Goal: Task Accomplishment & Management: Manage account settings

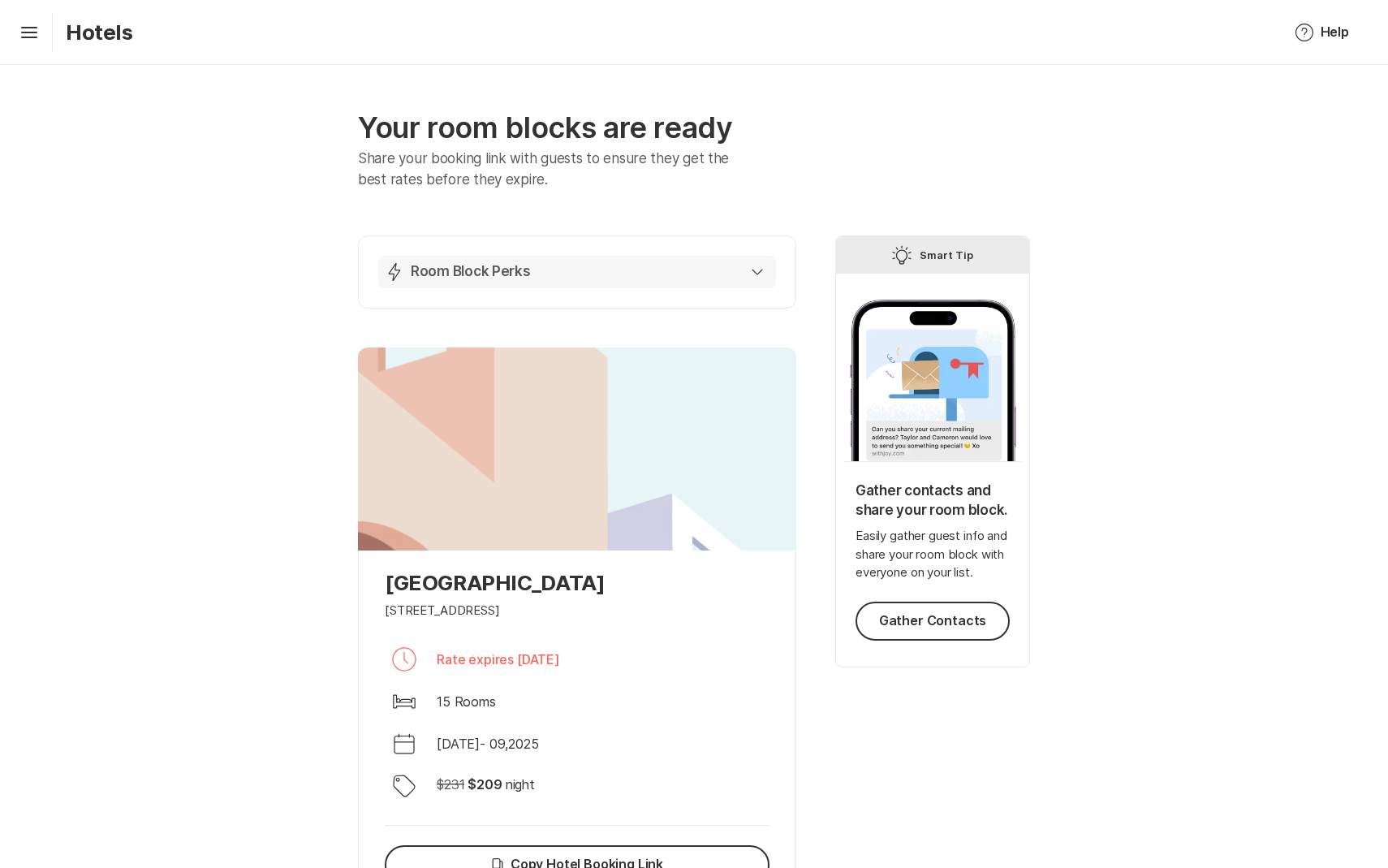
click at [633, 273] on div "Lightning Bolt Room Block Perks" at bounding box center [574, 272] width 379 height 19
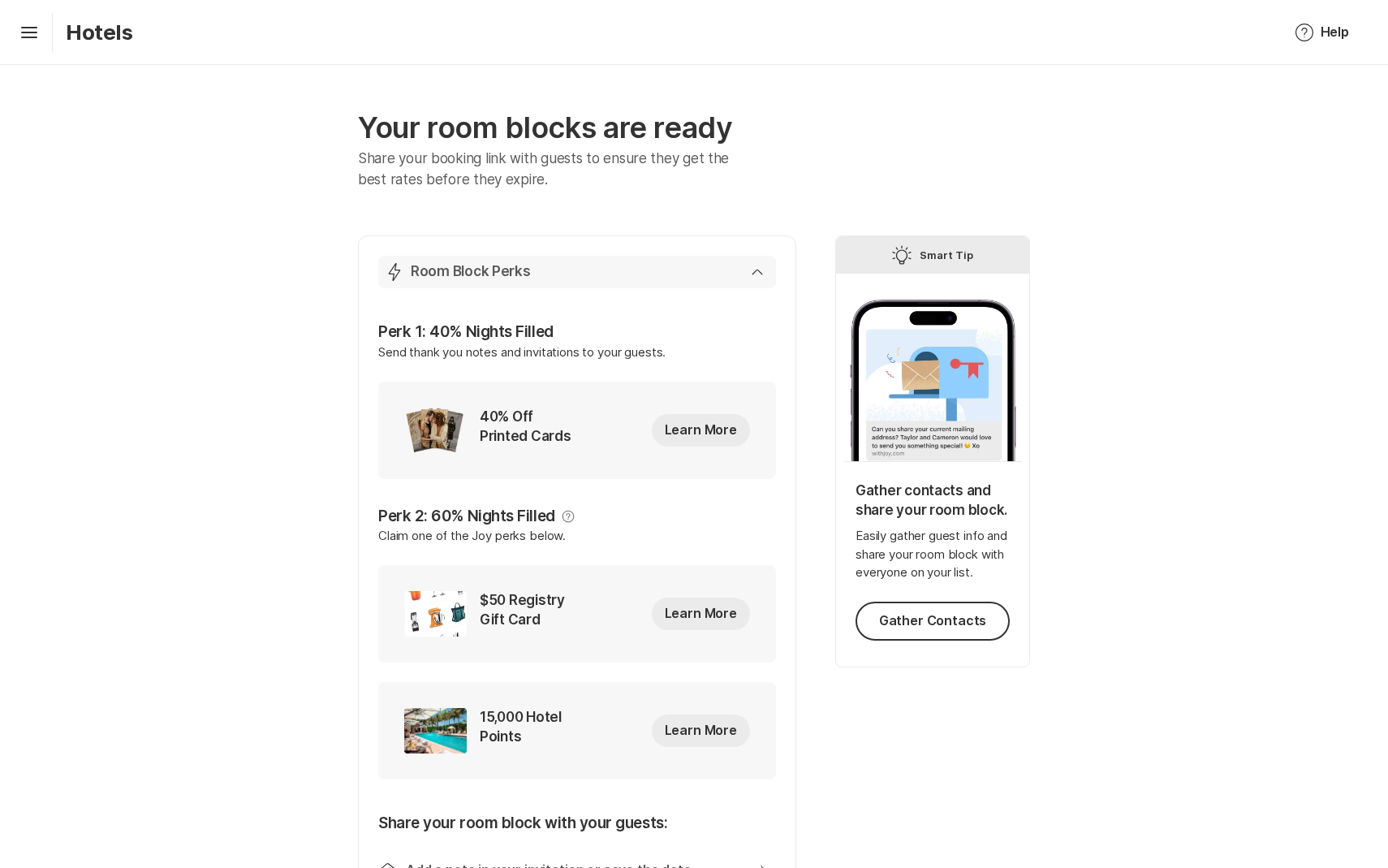
click at [667, 270] on div "Lightning Bolt Room Block Perks" at bounding box center [574, 272] width 379 height 19
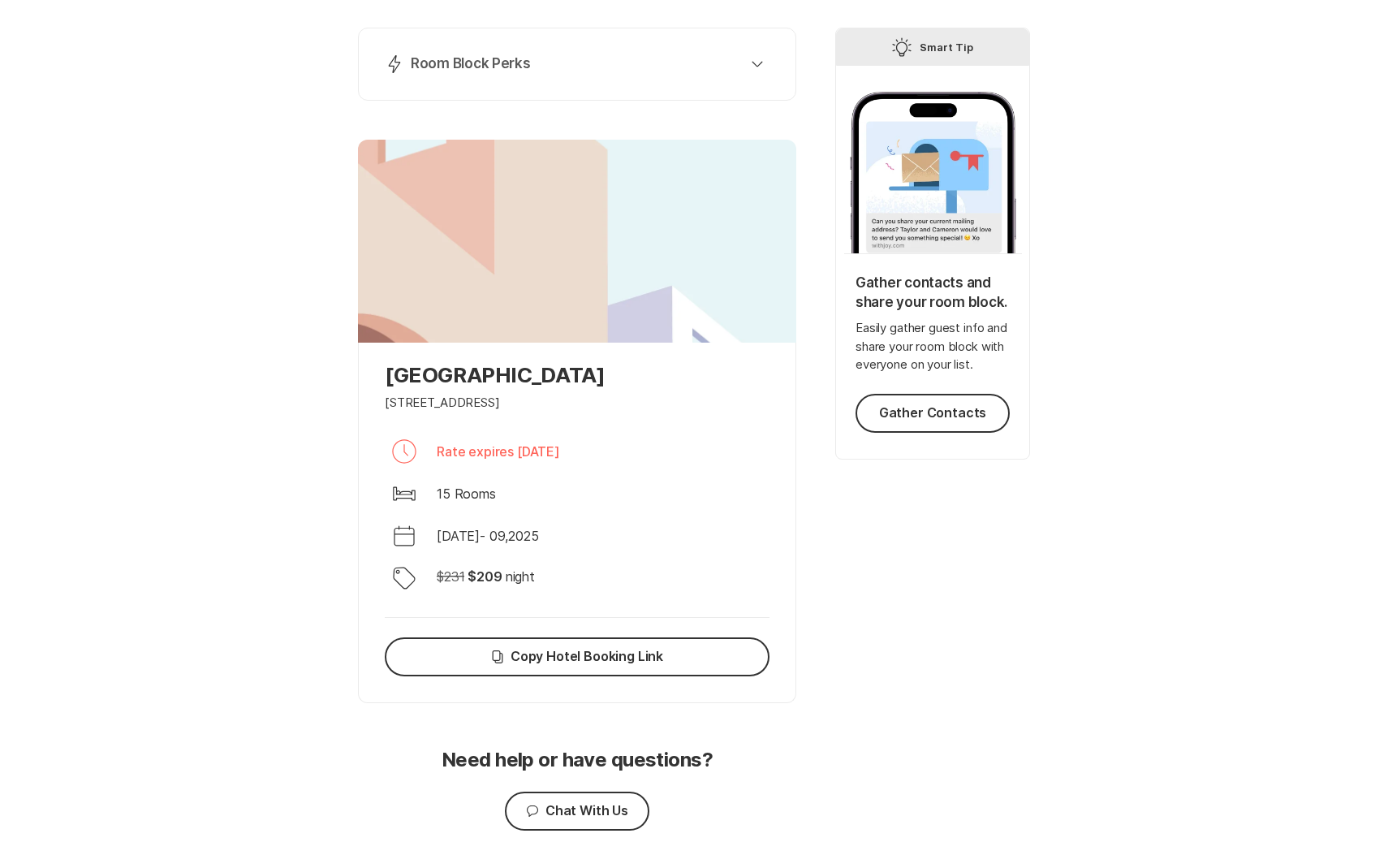
scroll to position [254, 0]
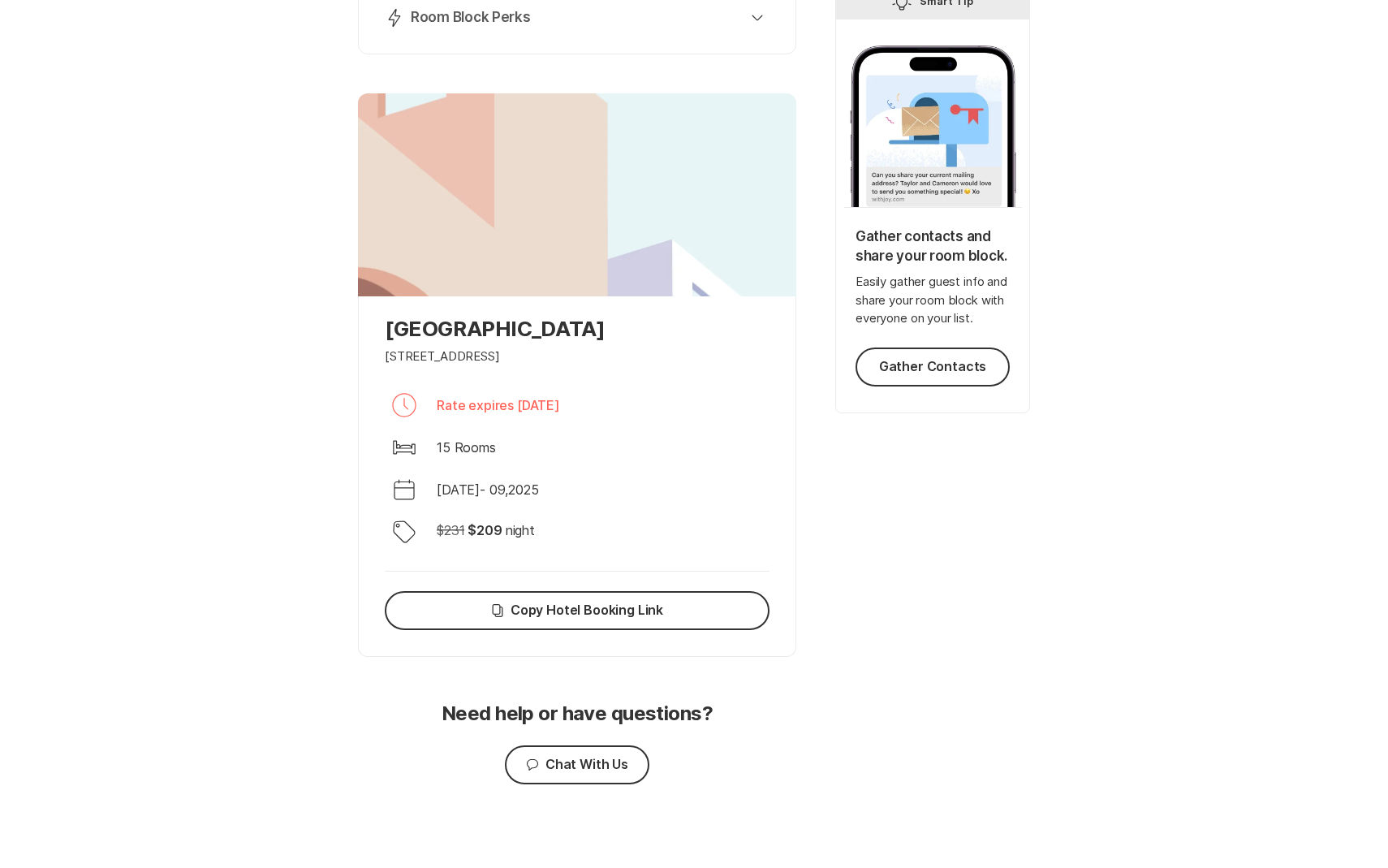
click at [523, 324] on p "[GEOGRAPHIC_DATA]" at bounding box center [577, 328] width 385 height 25
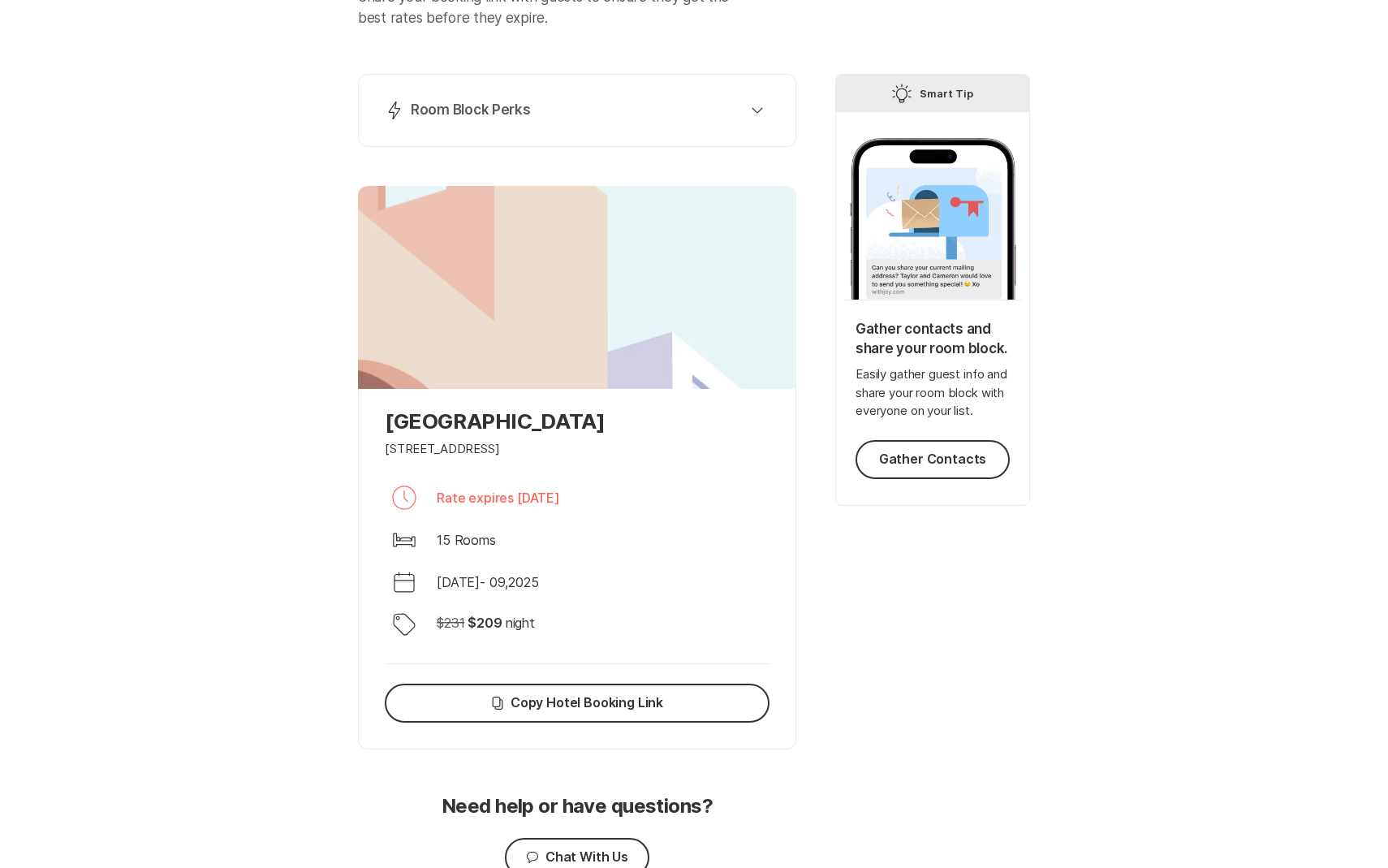
scroll to position [163, 0]
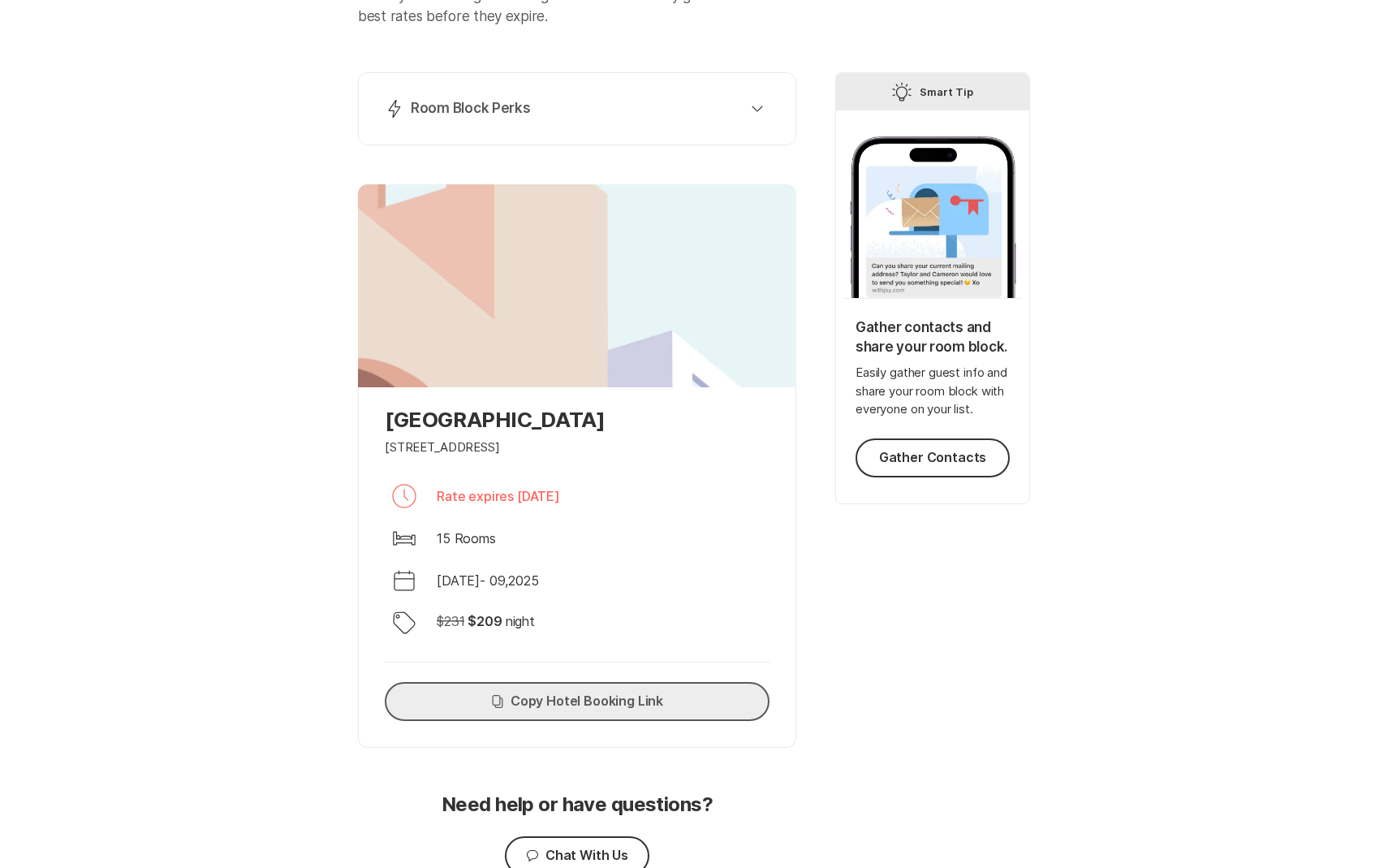
click at [596, 696] on button "Copy Copy Hotel Booking Link" at bounding box center [577, 701] width 385 height 39
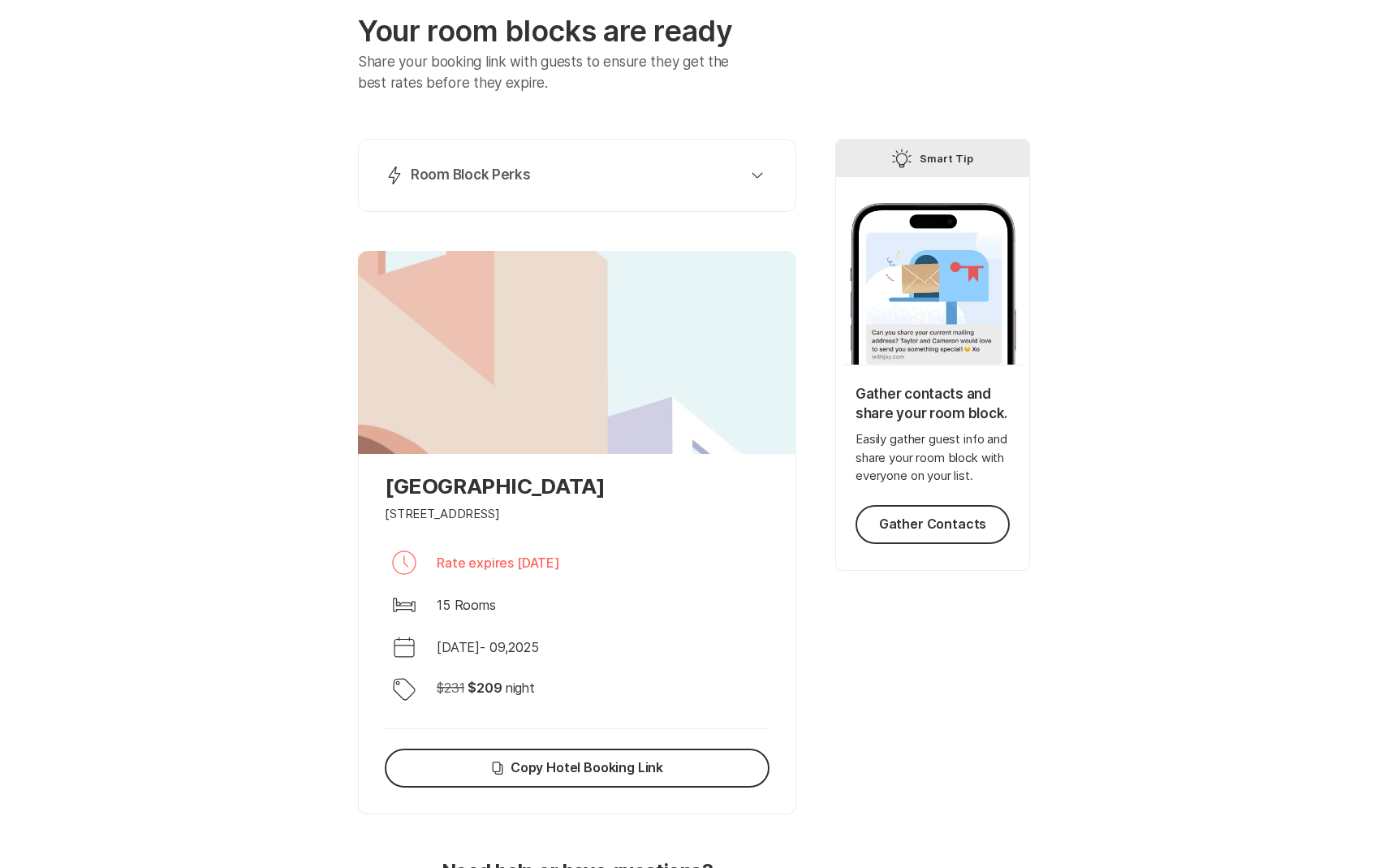
scroll to position [0, 0]
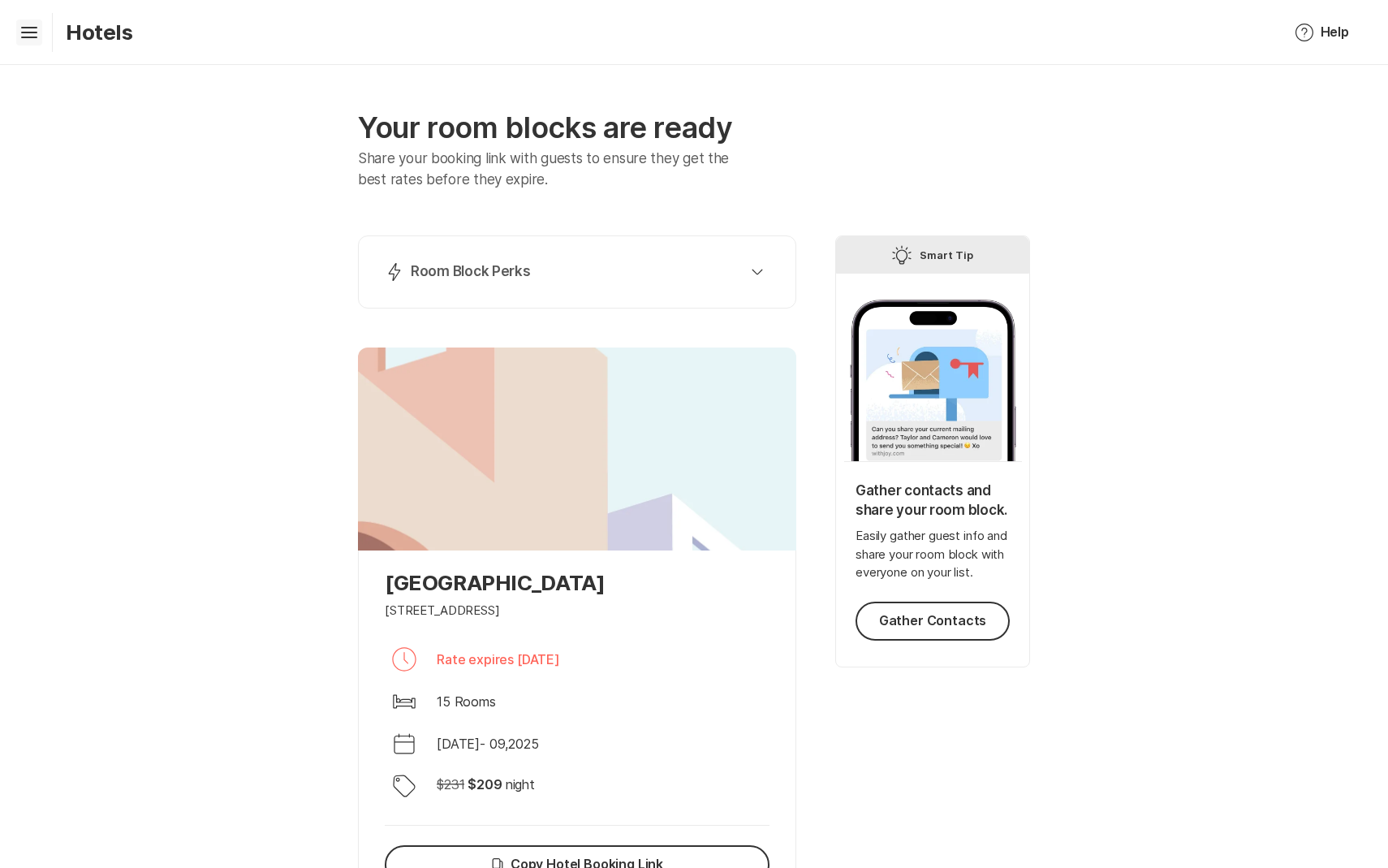
click at [28, 34] on icon "Hamburger" at bounding box center [30, 32] width 26 height 26
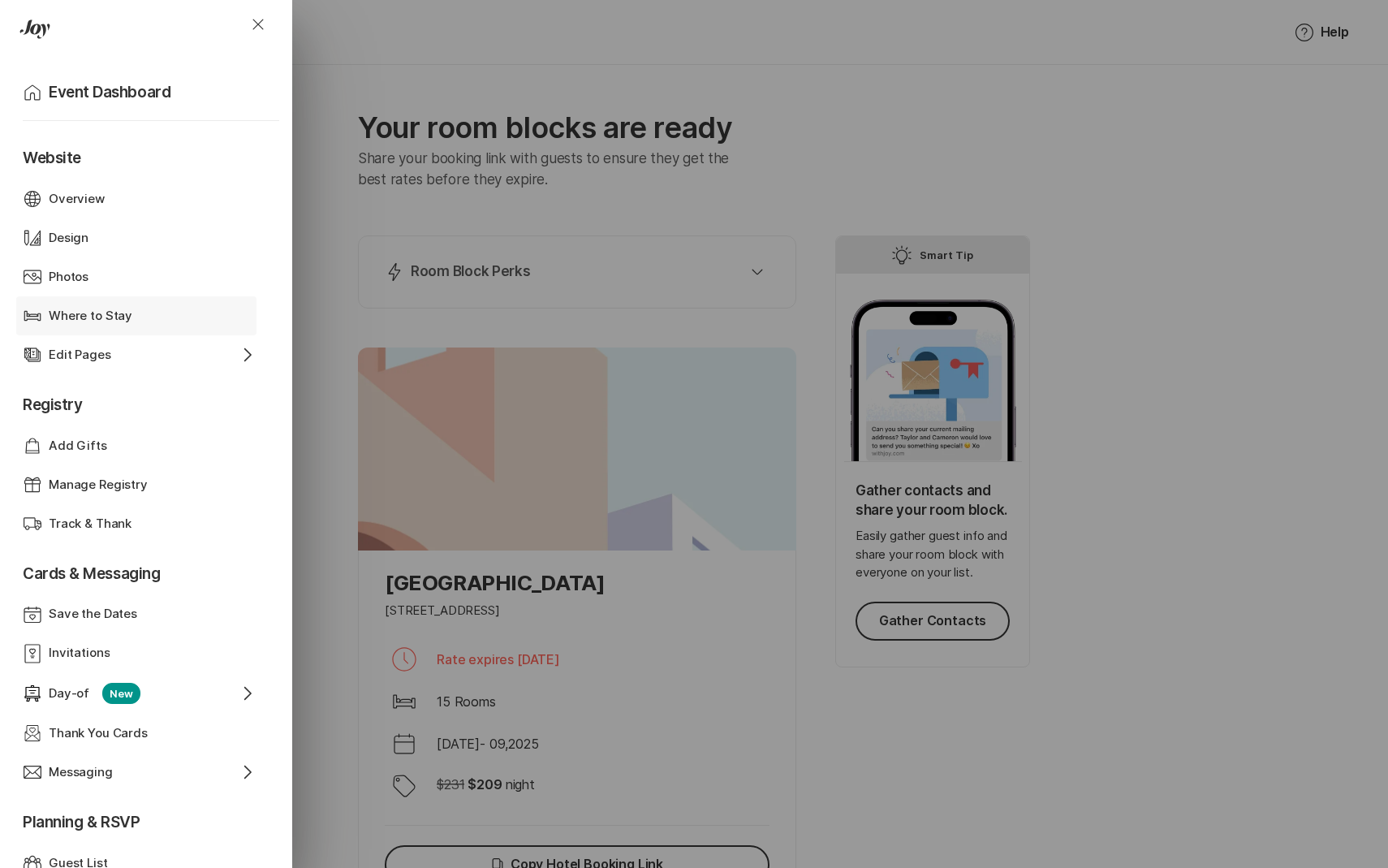
click at [140, 320] on div "Where to Stay" at bounding box center [136, 316] width 175 height 18
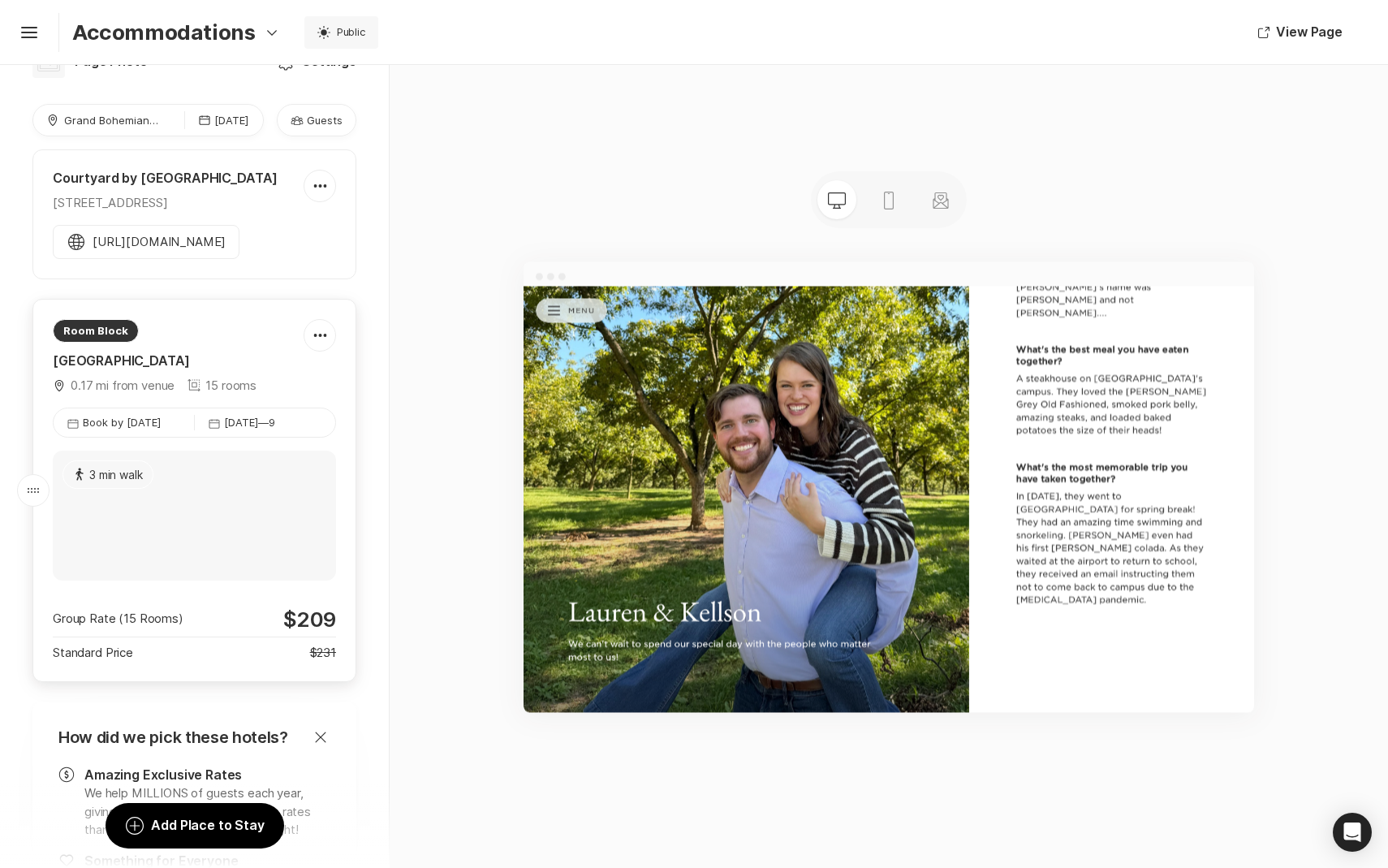
scroll to position [46, 0]
click at [321, 351] on div at bounding box center [319, 334] width 31 height 32
click at [312, 435] on link "Eye Explore" at bounding box center [303, 440] width 135 height 39
click at [257, 442] on icon at bounding box center [251, 440] width 17 height 11
